Goal: Information Seeking & Learning: Learn about a topic

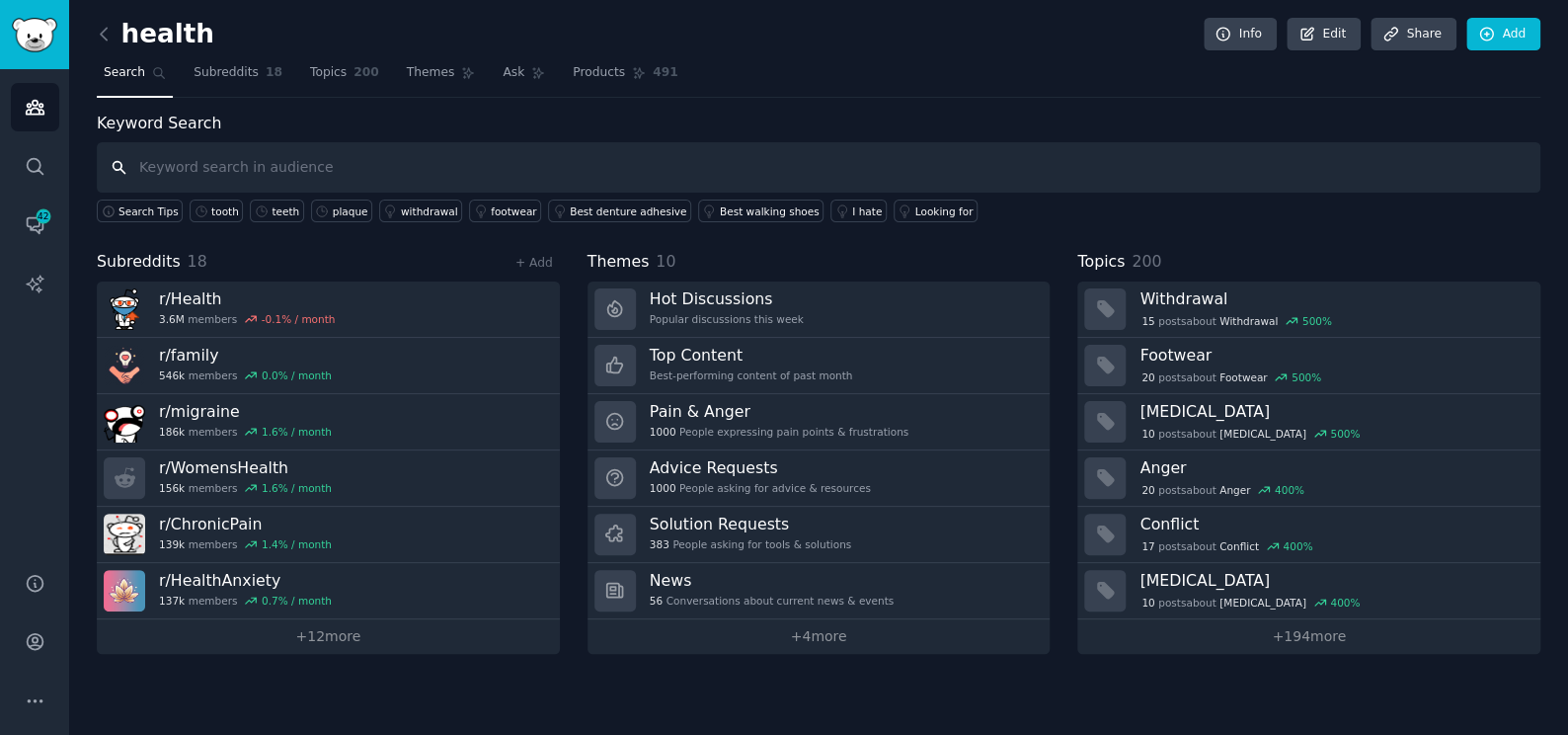
click at [286, 167] on input "text" at bounding box center [818, 168] width 1443 height 50
type input "pain"
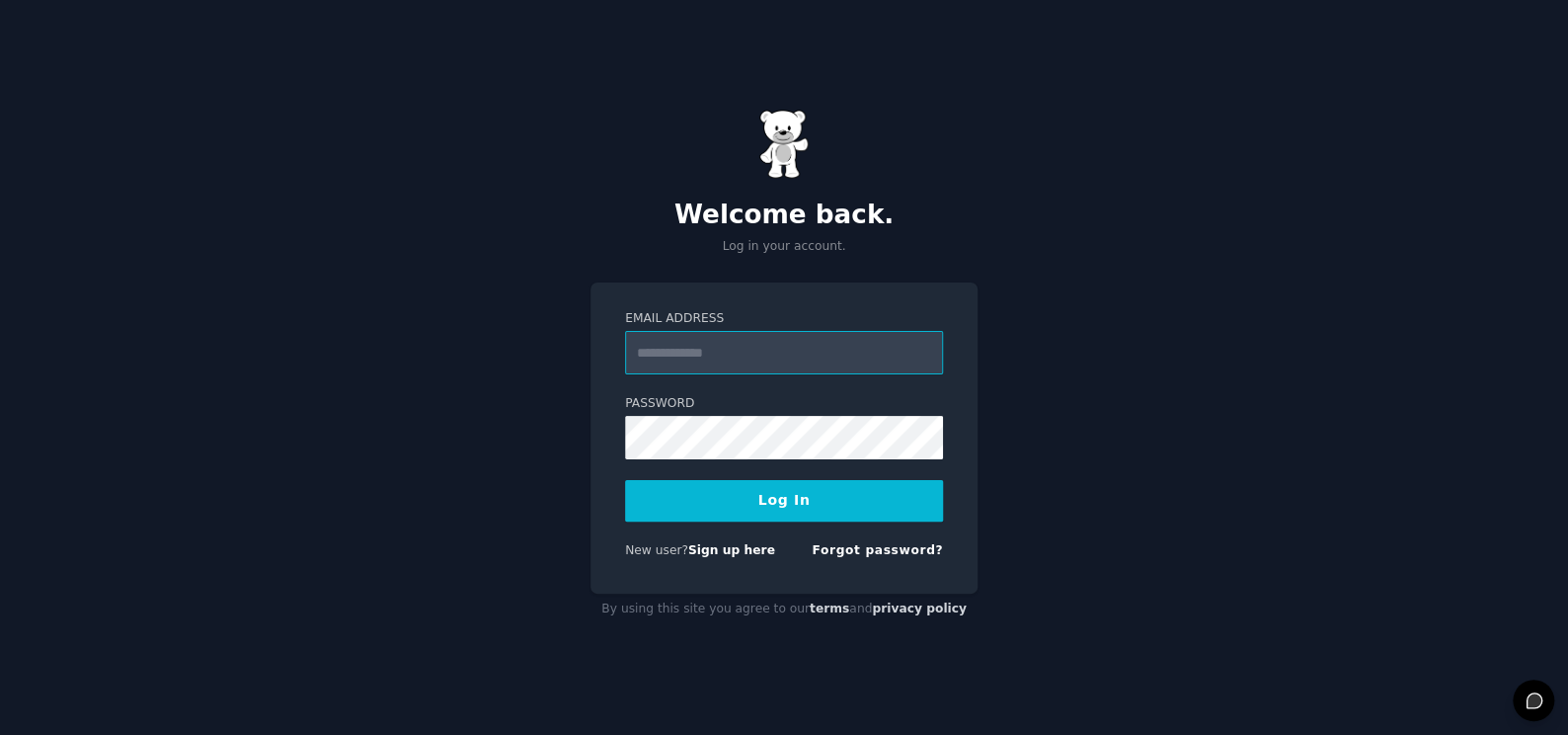
click at [704, 341] on input "Email Address" at bounding box center [784, 353] width 318 height 44
click at [536, 452] on div "Welcome back. Log in your account. Email Address Password Log In New user? Sign…" at bounding box center [784, 367] width 1568 height 735
click at [657, 353] on input "Email Address" at bounding box center [784, 353] width 318 height 44
click at [593, 434] on div "Email Address Password Log In New user? Sign up here Forgot password?" at bounding box center [784, 438] width 387 height 311
click at [762, 351] on input "Email Address" at bounding box center [784, 353] width 318 height 44
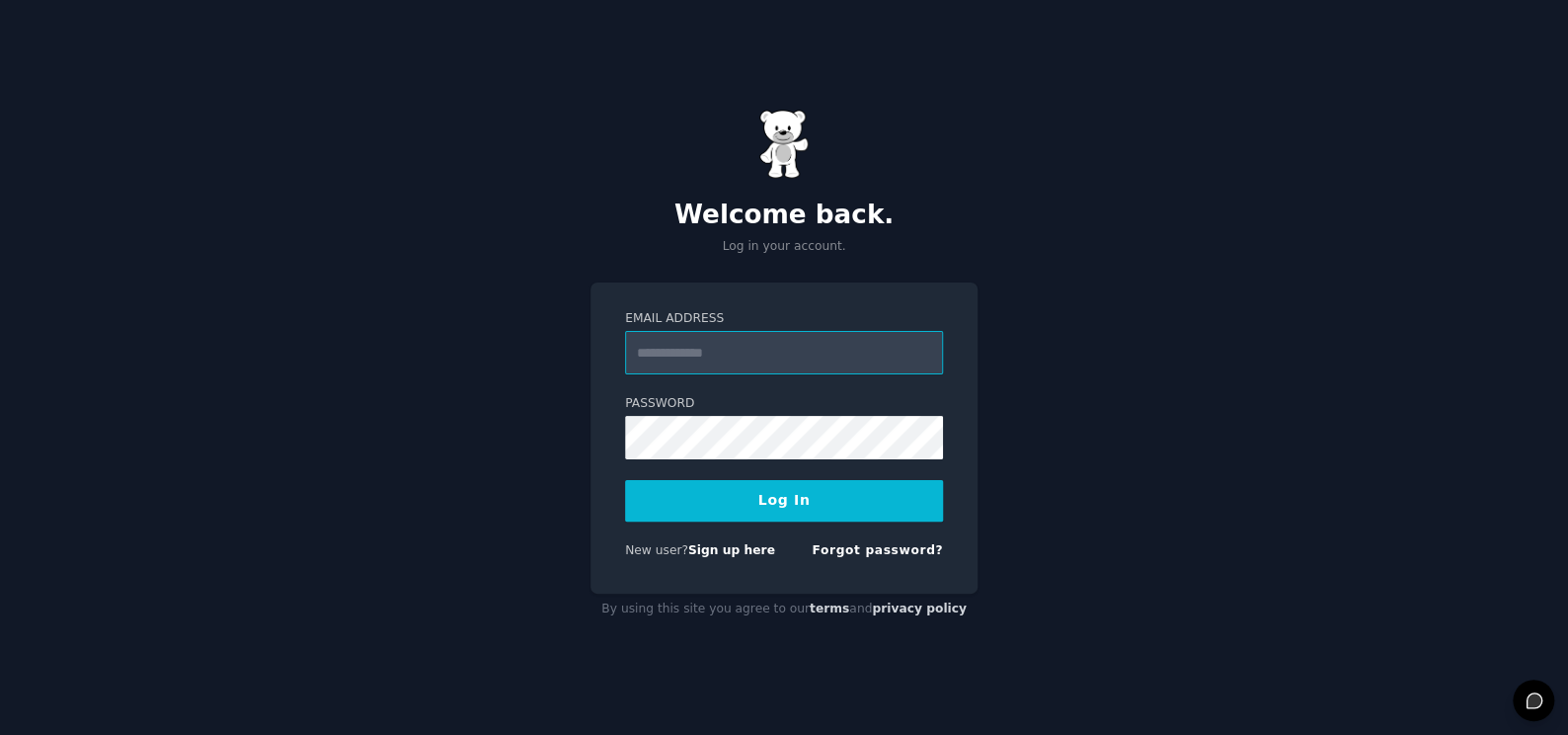
type input "**********"
click at [749, 510] on button "Log In" at bounding box center [784, 501] width 318 height 42
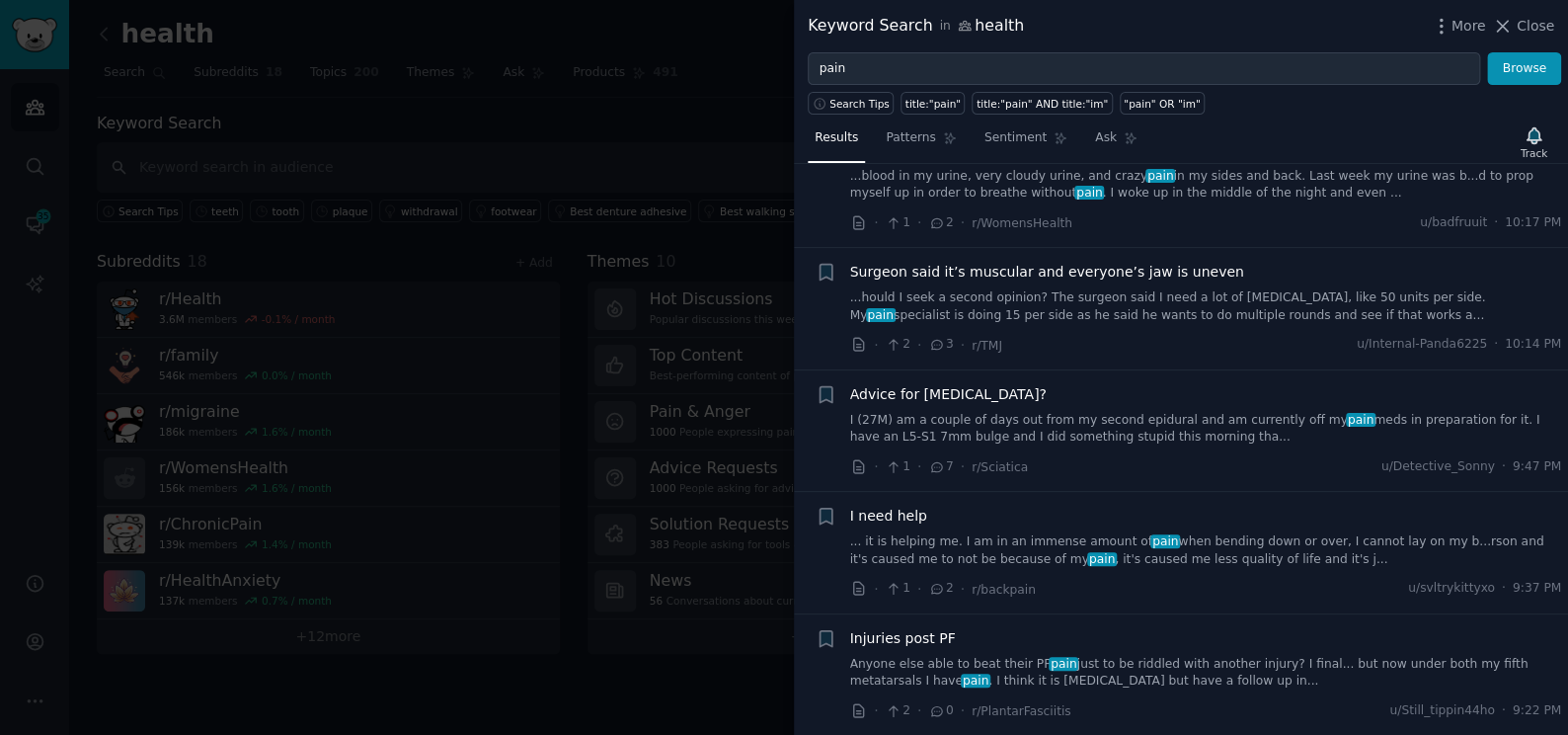
scroll to position [628, 0]
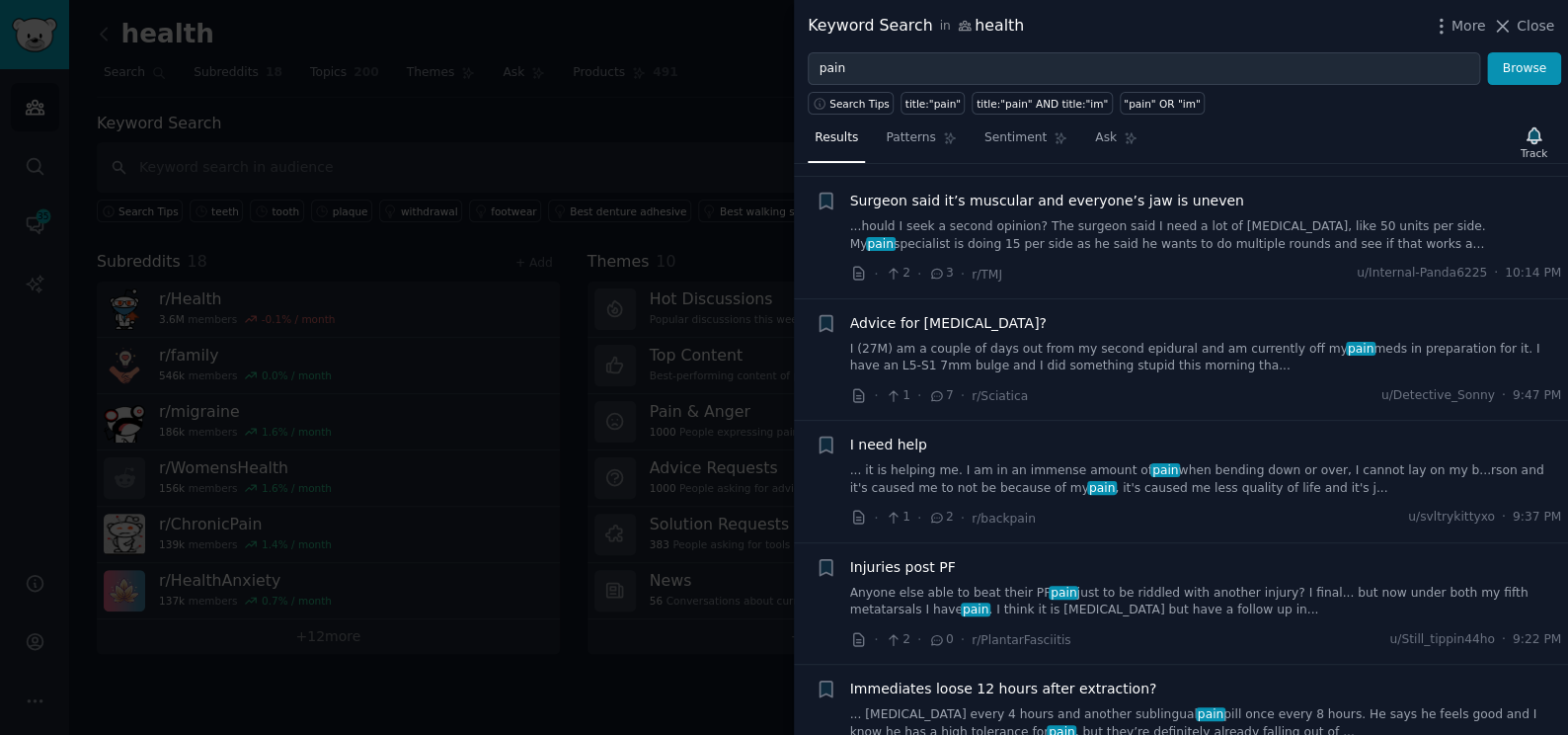
click at [996, 601] on link "Anyone else able to beat their PF pain just to be riddled with another injury? …" at bounding box center [1206, 601] width 712 height 35
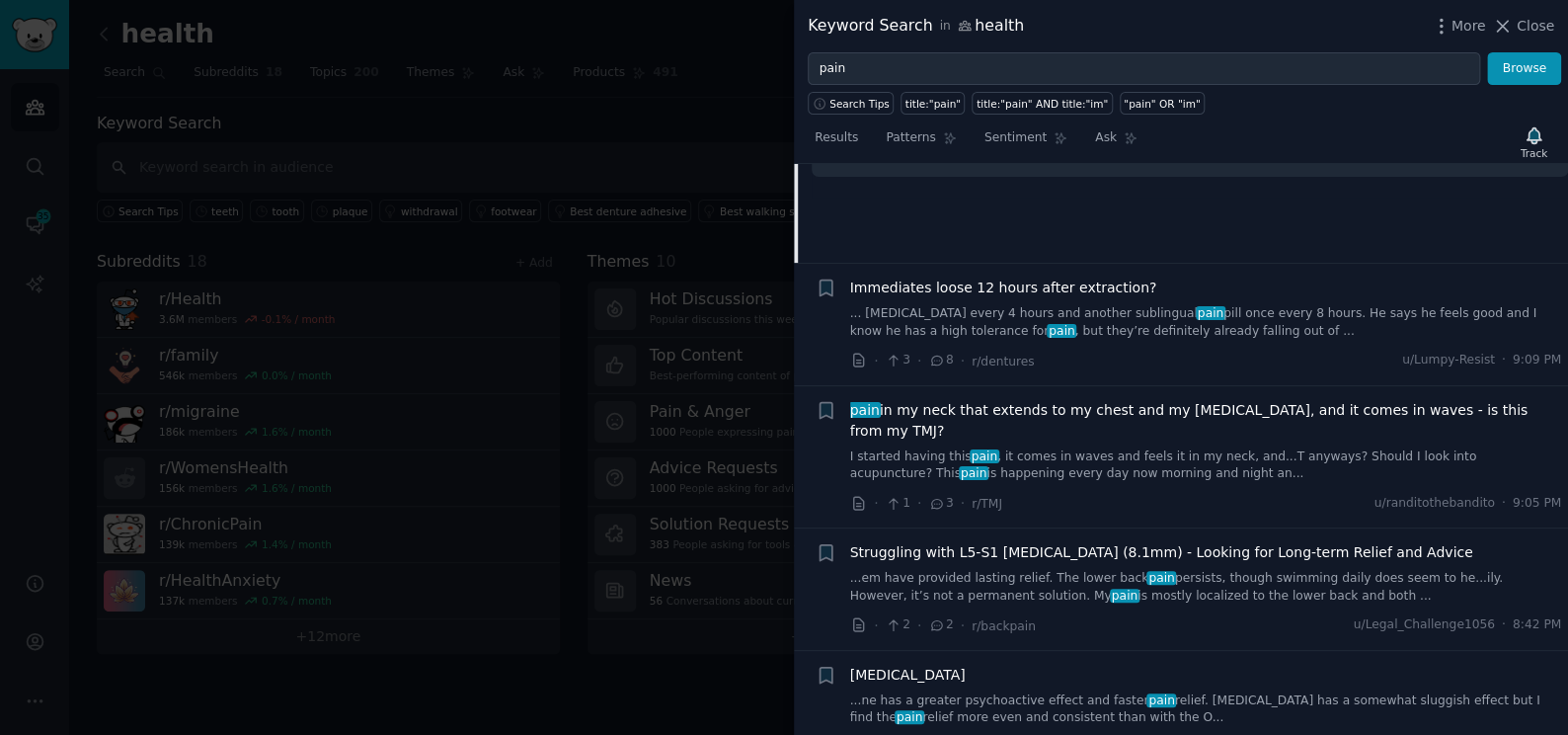
scroll to position [1363, 0]
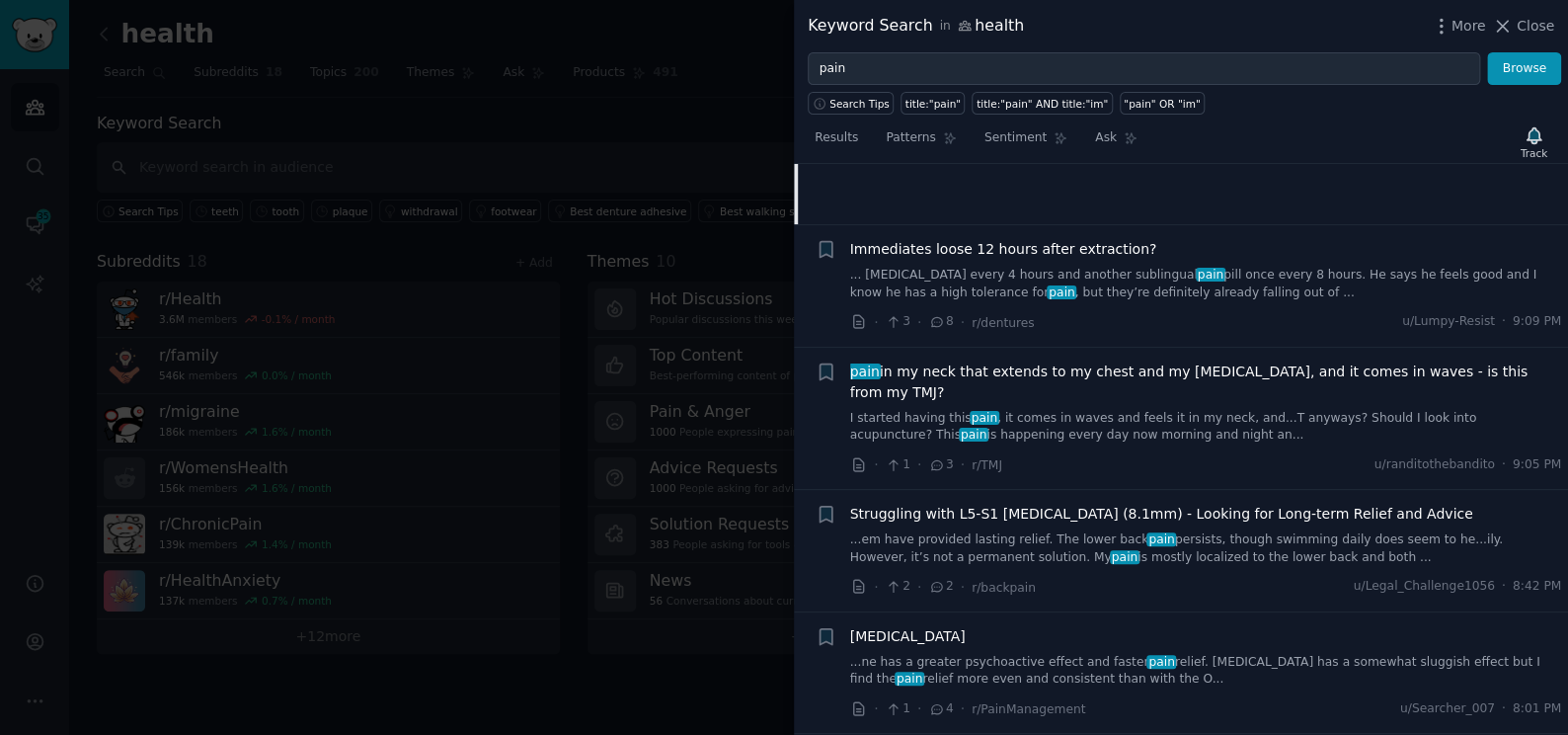
click at [1165, 532] on link "...em have provided lasting relief. The lower back pain persists, though swimmi…" at bounding box center [1206, 549] width 712 height 35
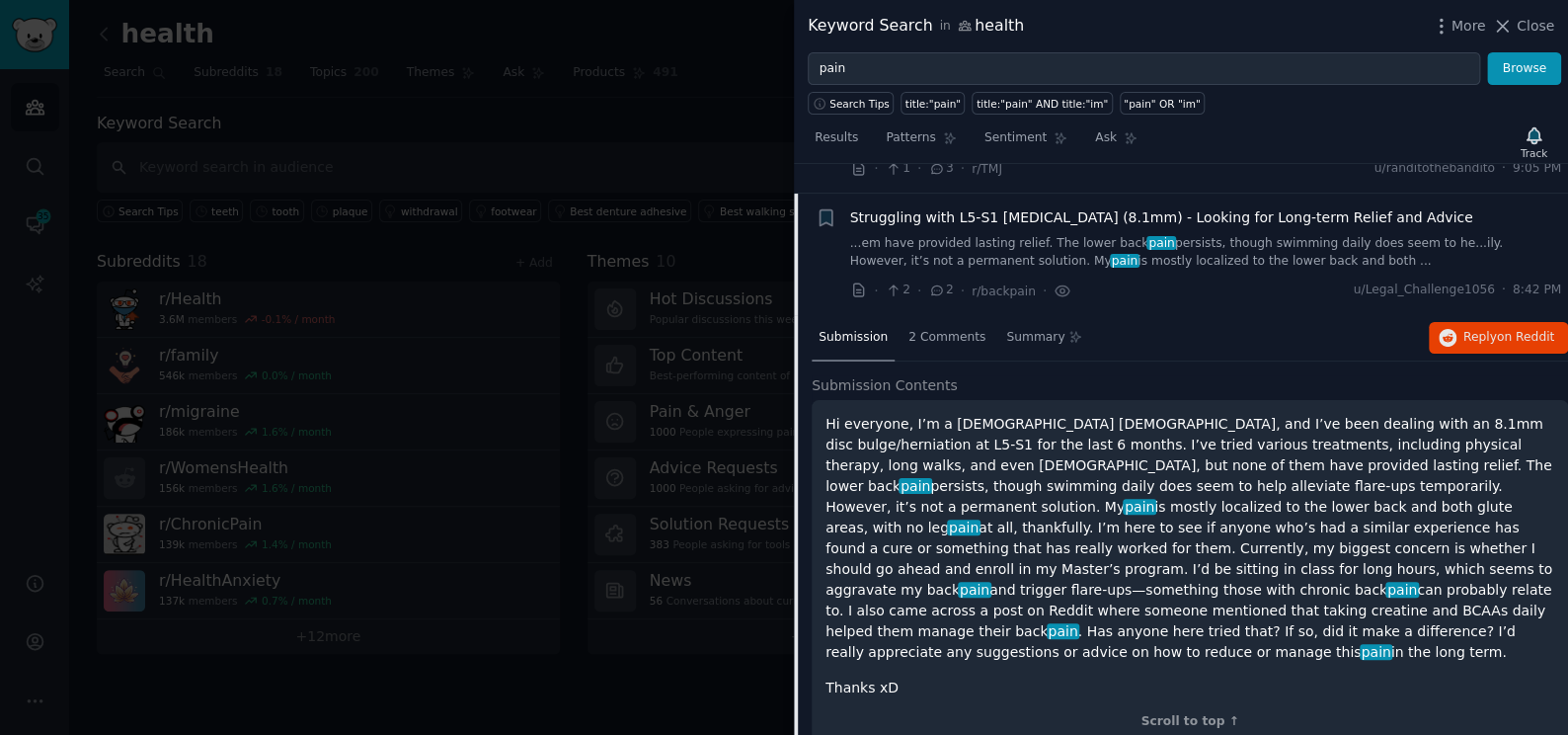
scroll to position [1369, 0]
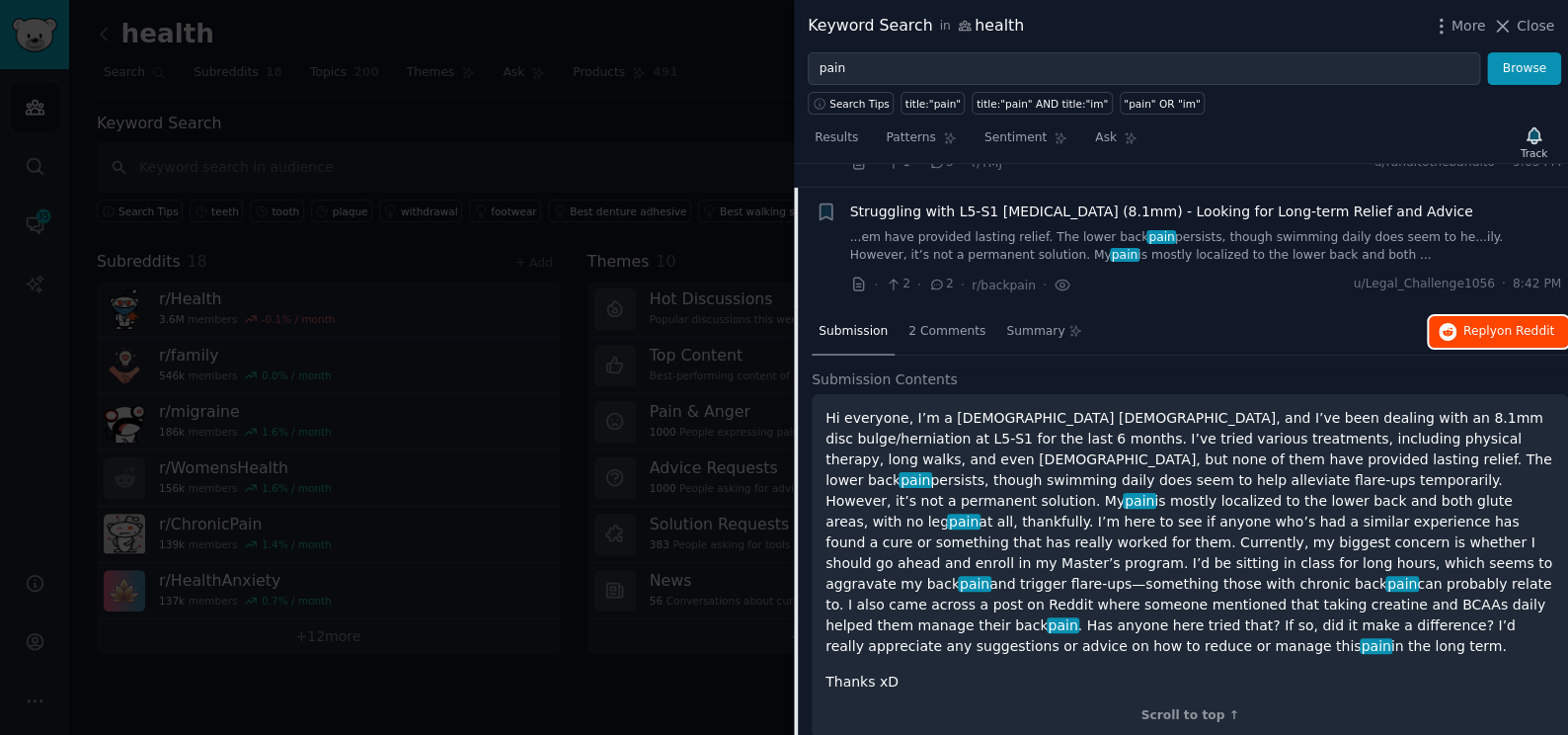
click at [1447, 323] on icon "button" at bounding box center [1447, 332] width 18 height 18
click at [453, 17] on div at bounding box center [784, 367] width 1568 height 735
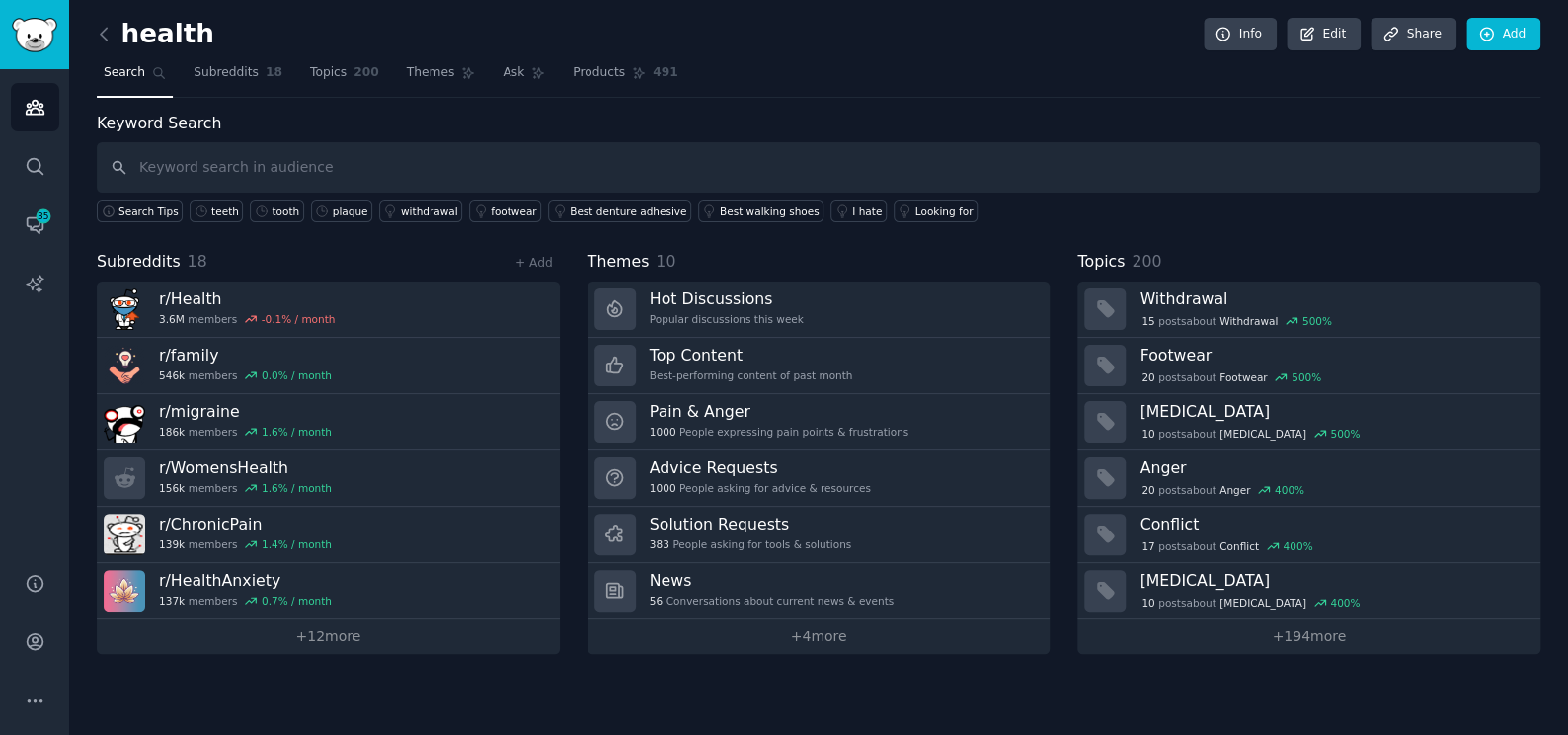
click at [119, 26] on link at bounding box center [109, 35] width 25 height 32
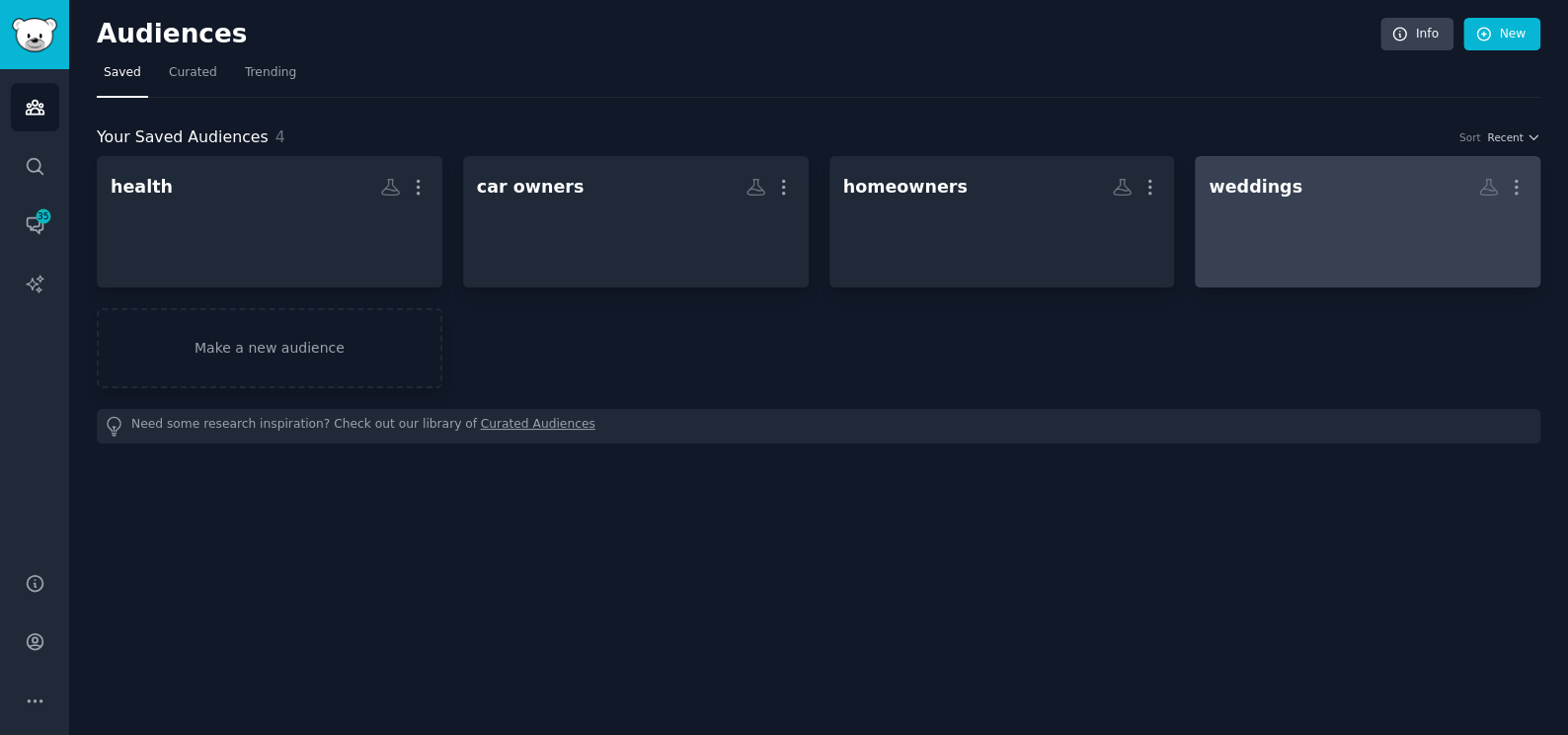
click at [1272, 188] on div "weddings" at bounding box center [1256, 186] width 94 height 25
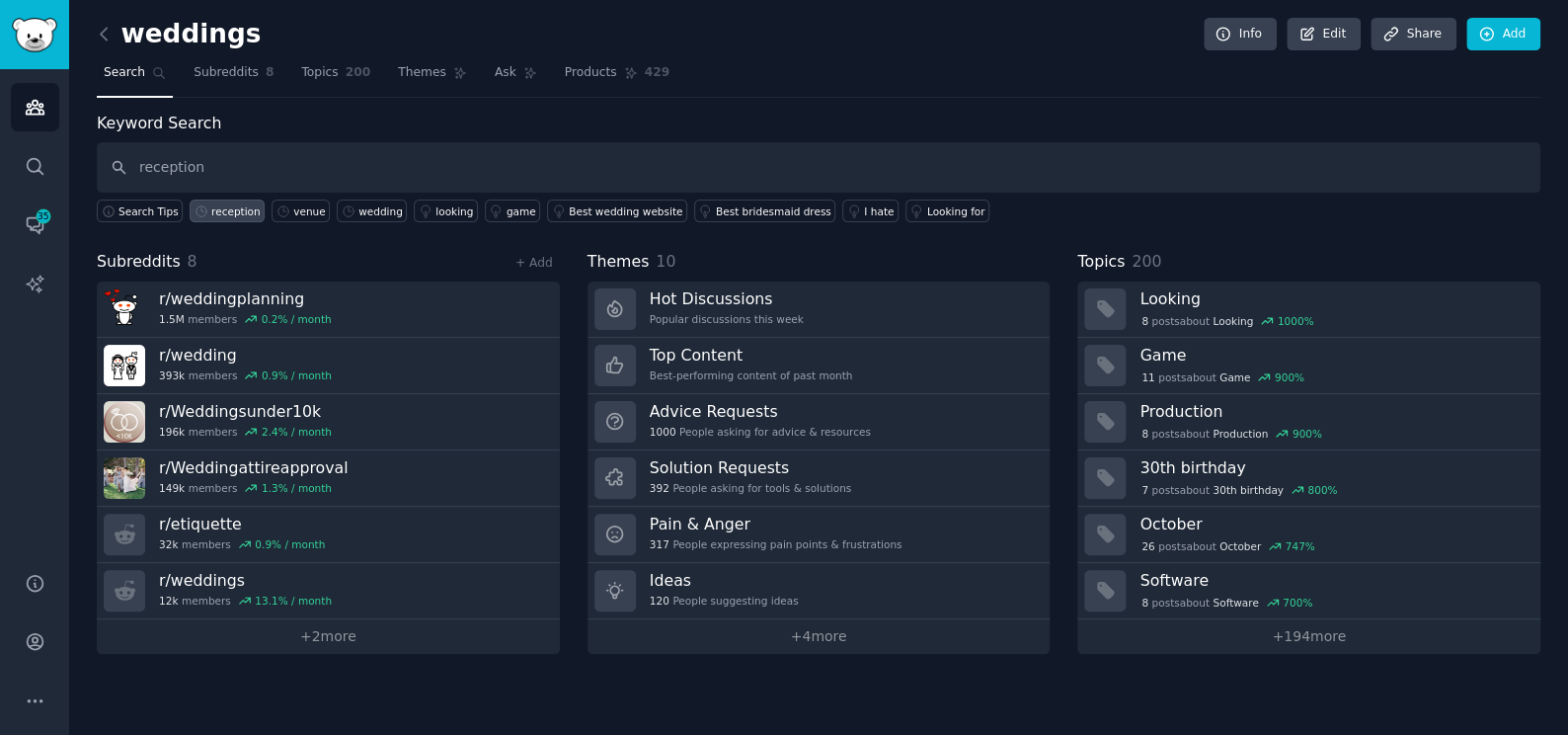
type input "reception"
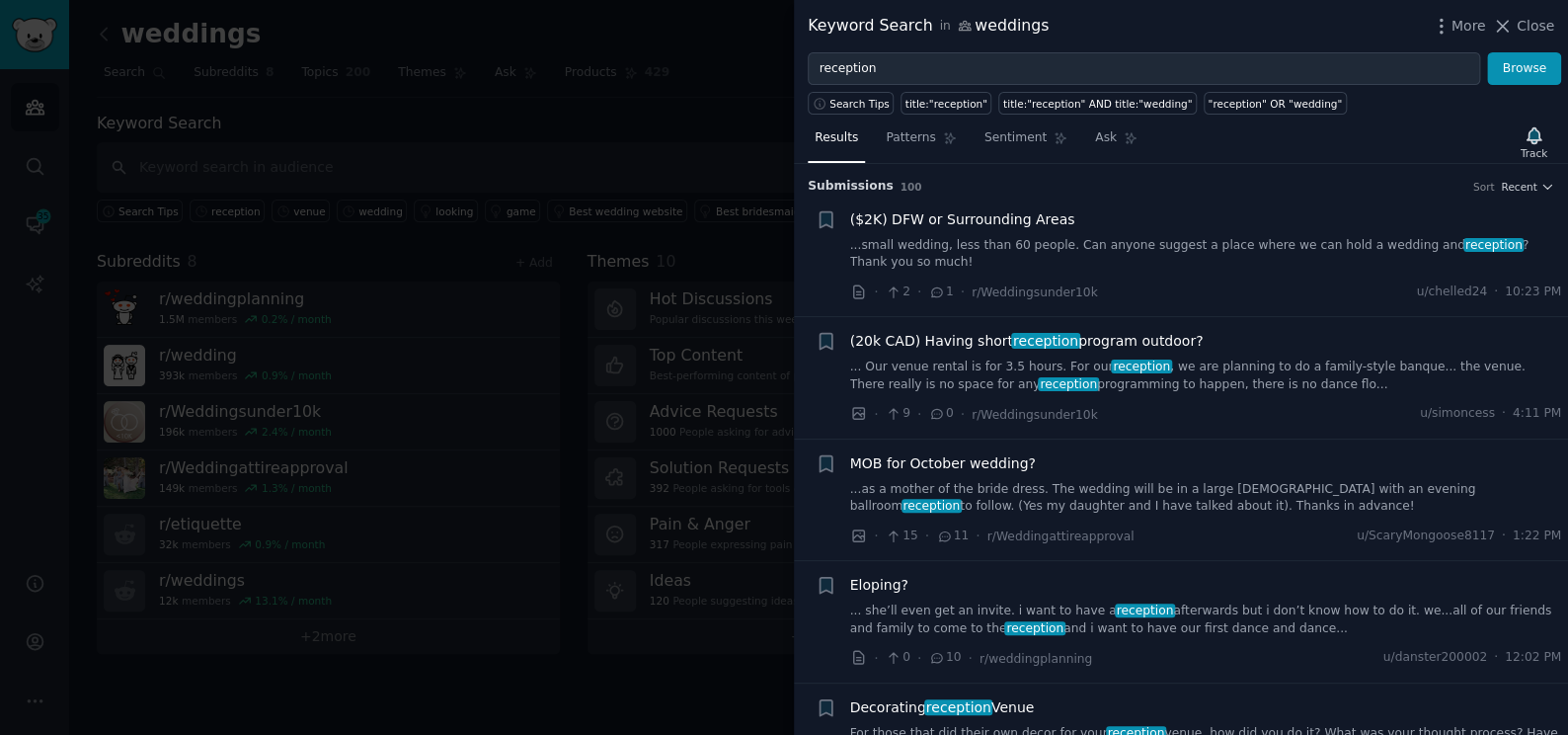
click at [1051, 481] on link "...as a mother of the bride dress. The wedding will be in a large church with a…" at bounding box center [1206, 498] width 712 height 35
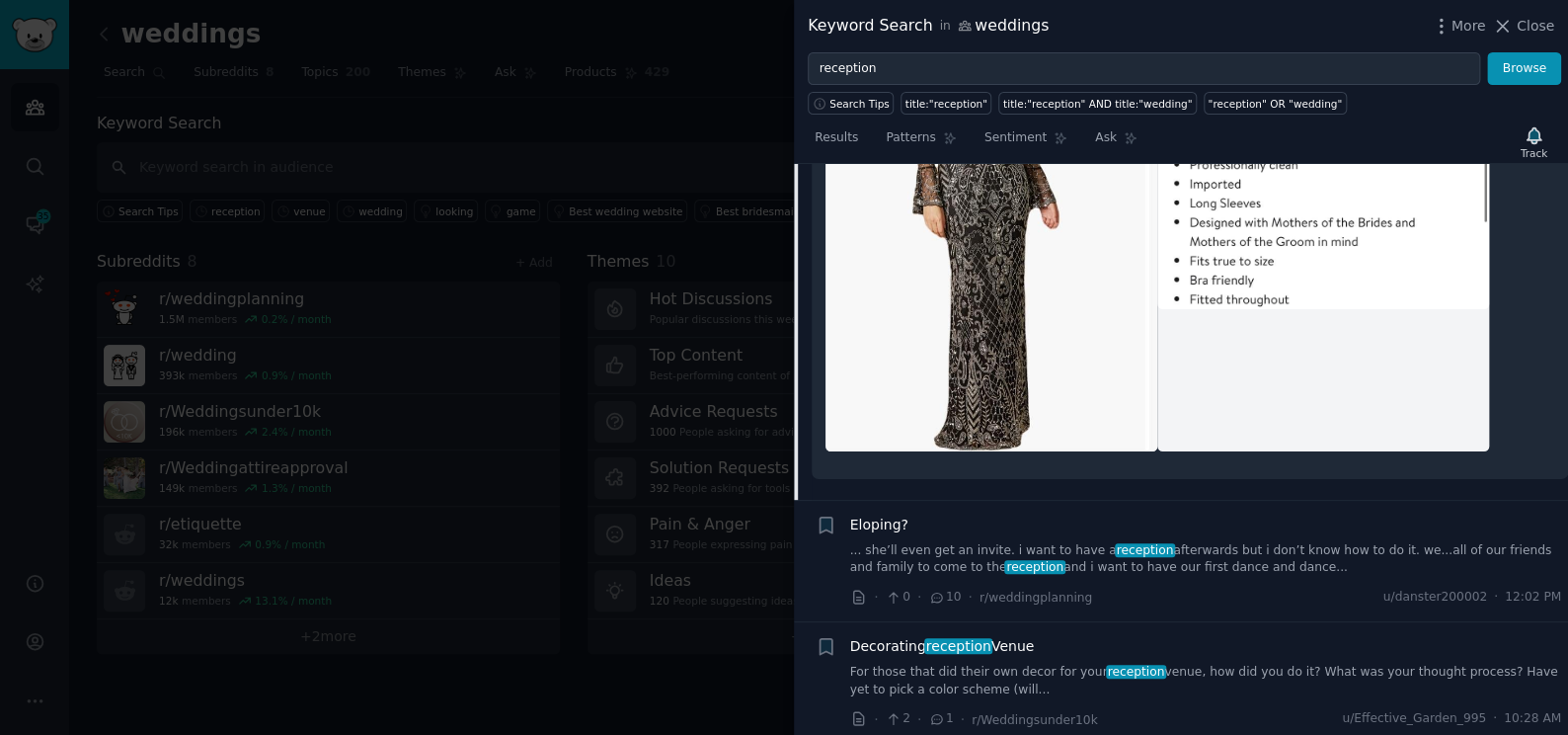
scroll to position [1244, 0]
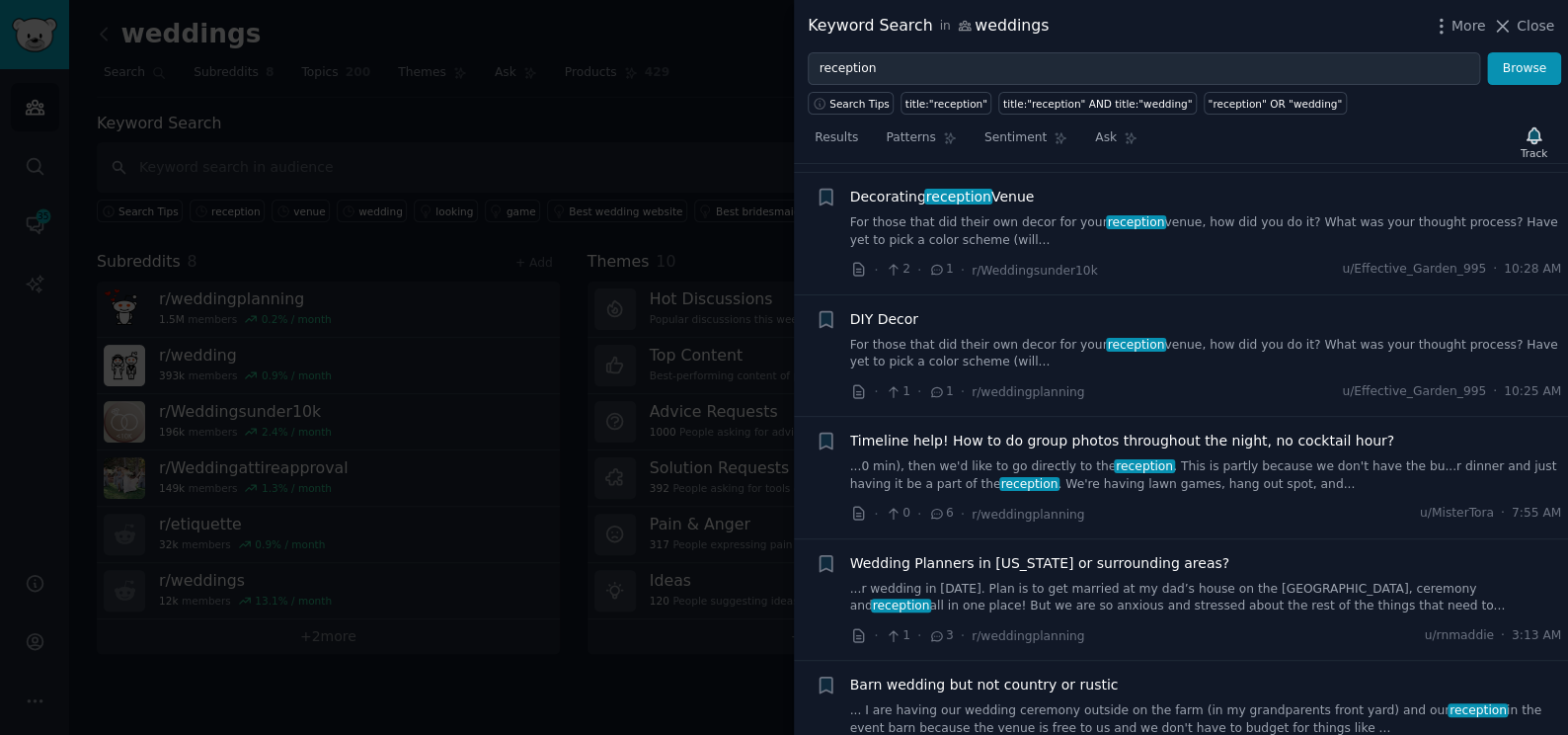
click at [1012, 340] on link "For those that did their own decor for your reception venue, how did you do it?…" at bounding box center [1206, 354] width 712 height 35
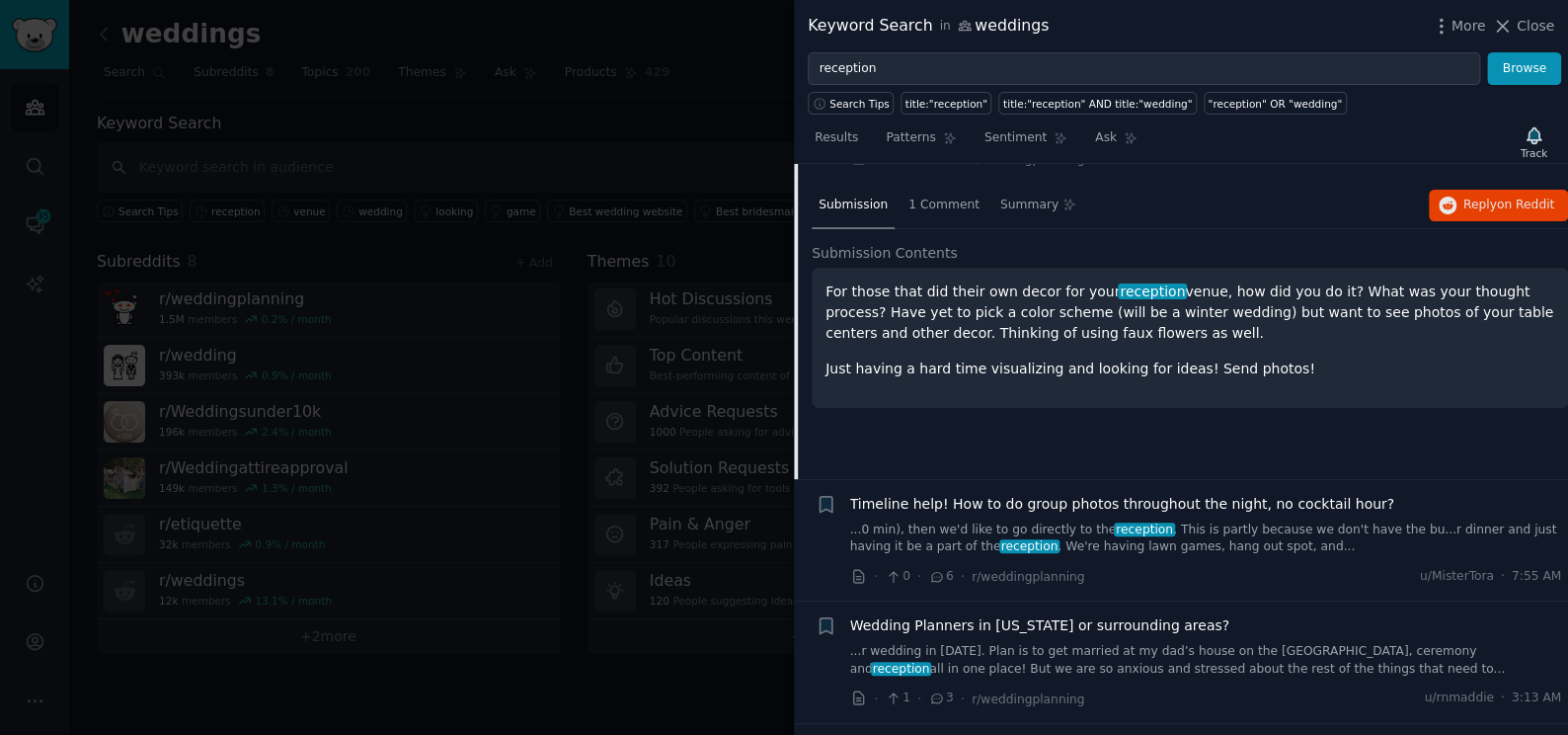
scroll to position [802, 0]
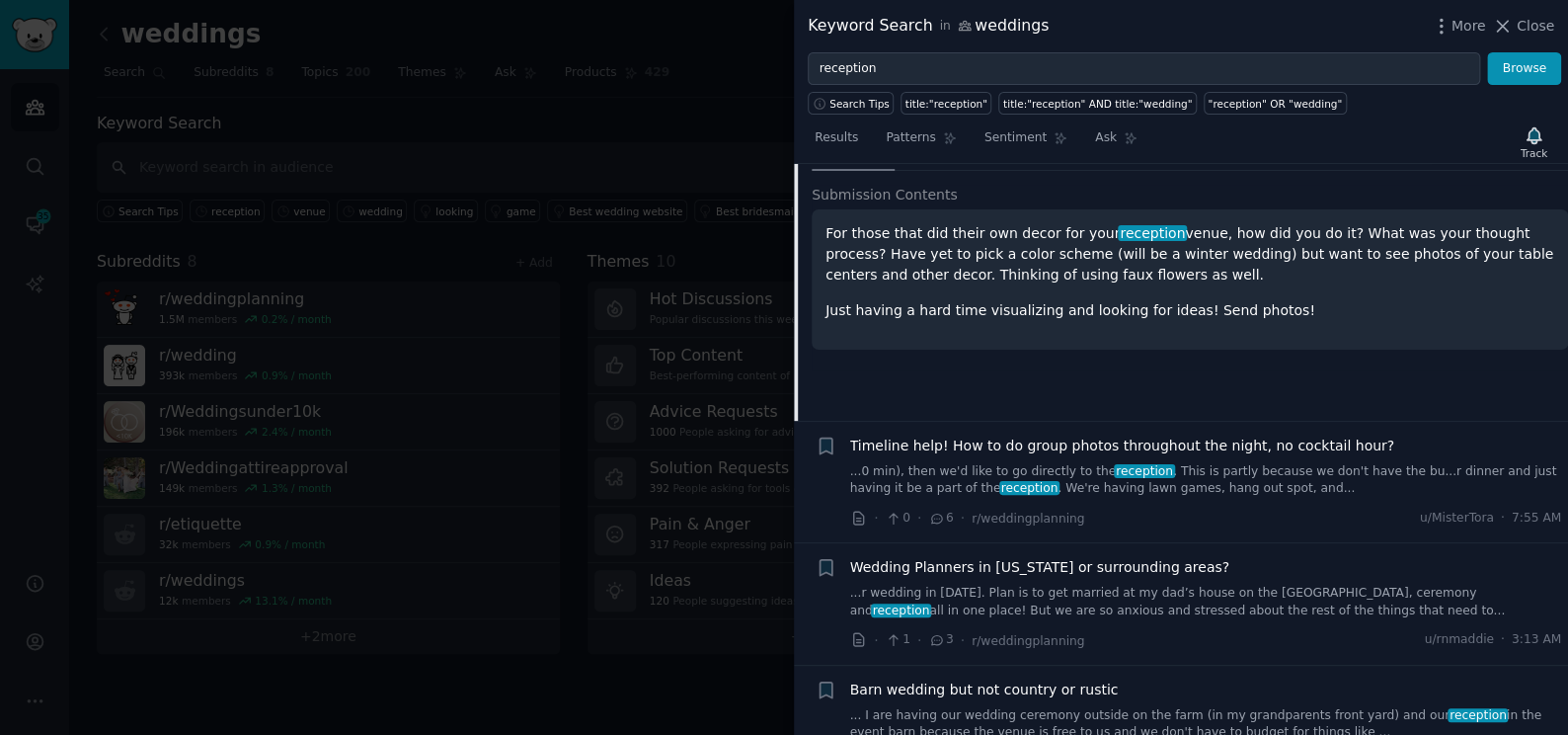
click at [1029, 463] on link "...0 min), then we'd like to go directly to the reception . This is partly beca…" at bounding box center [1206, 480] width 712 height 35
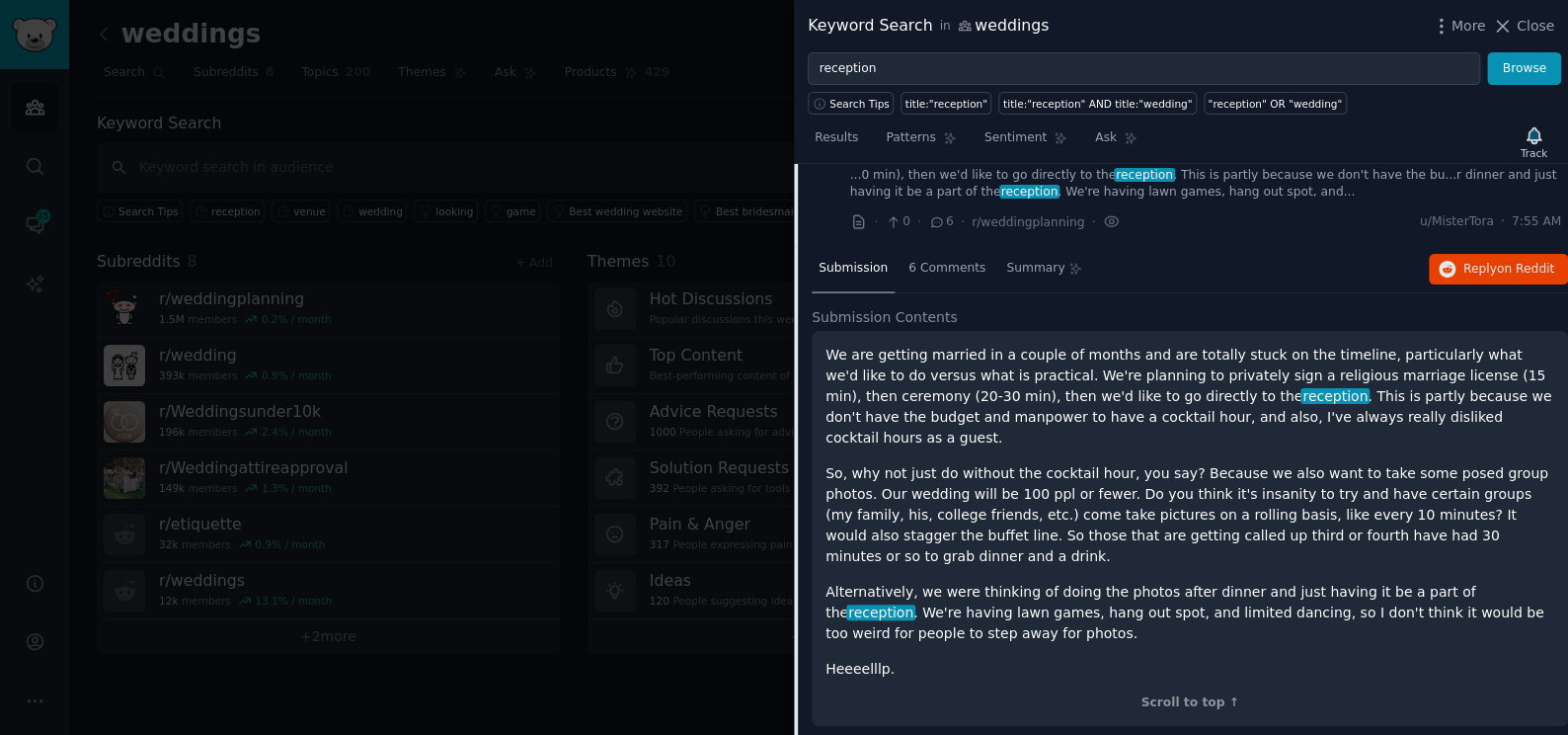
scroll to position [743, 0]
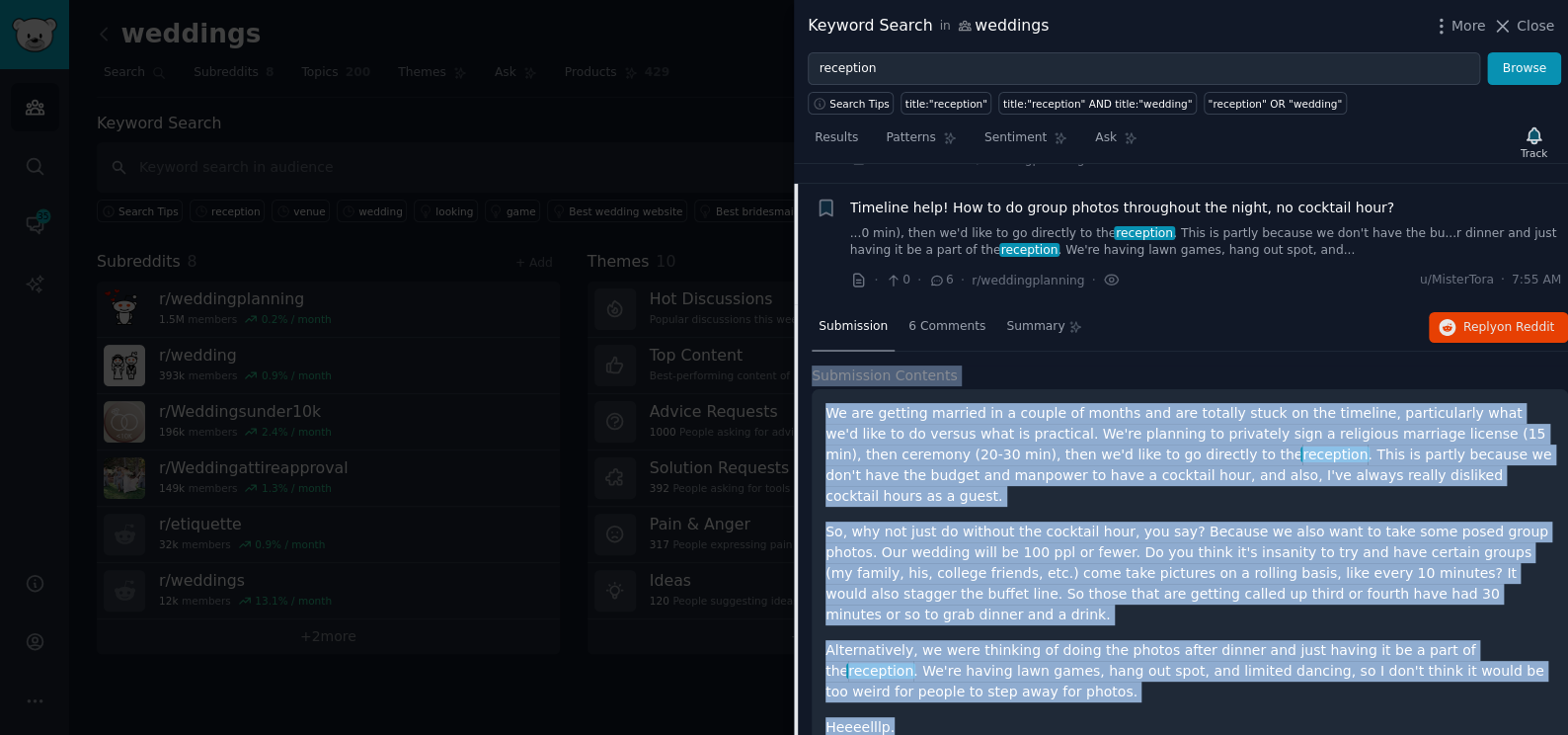
drag, startPoint x: 905, startPoint y: 674, endPoint x: 811, endPoint y: 346, distance: 341.2
click at [812, 365] on div "Submission Contents We are getting married in a couple of months and are totall…" at bounding box center [1190, 574] width 756 height 419
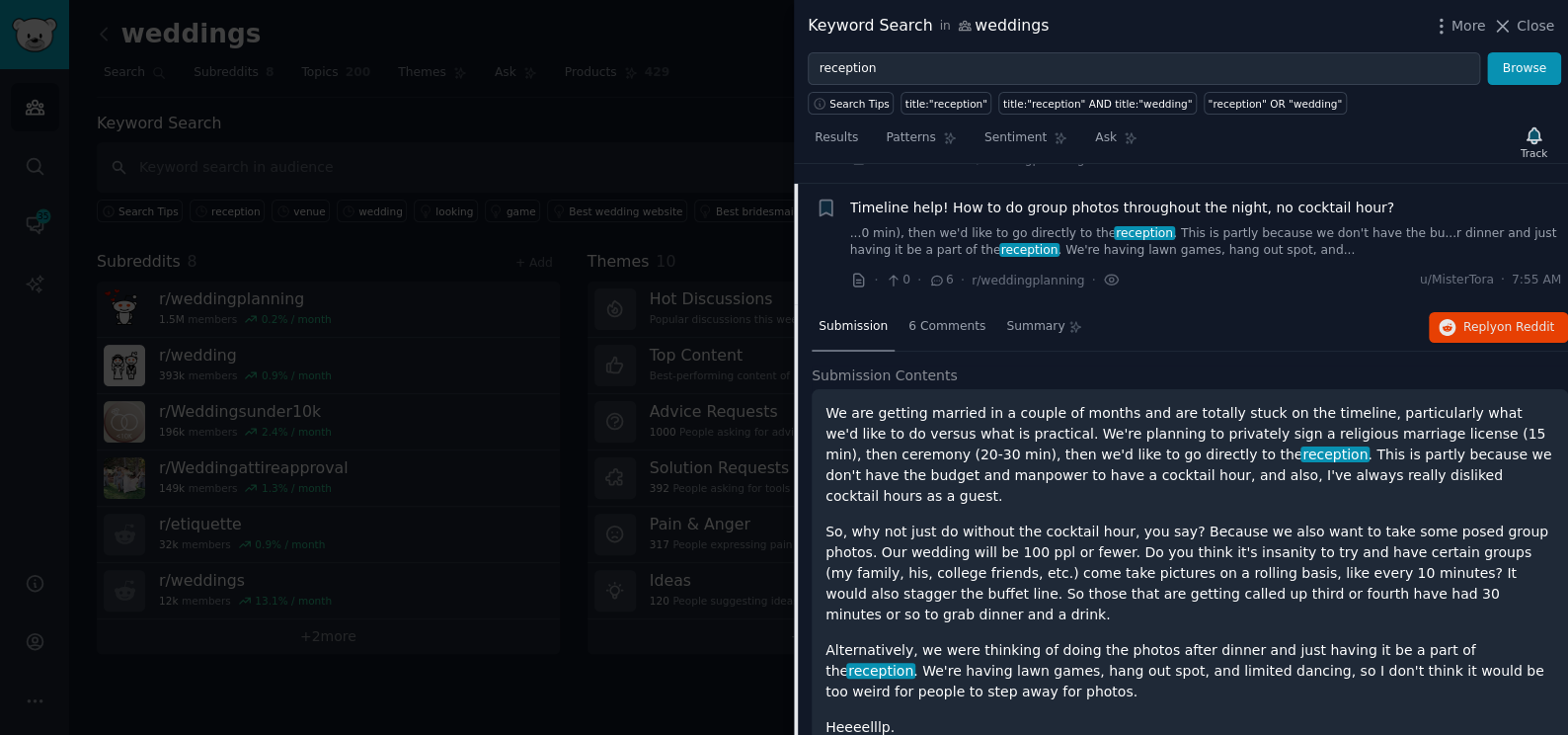
click at [1499, 304] on div "Submission 6 Comments Summary Reply on Reddit" at bounding box center [1190, 328] width 756 height 48
click at [1505, 320] on span "on Reddit" at bounding box center [1525, 327] width 57 height 14
